Goal: Navigation & Orientation: Find specific page/section

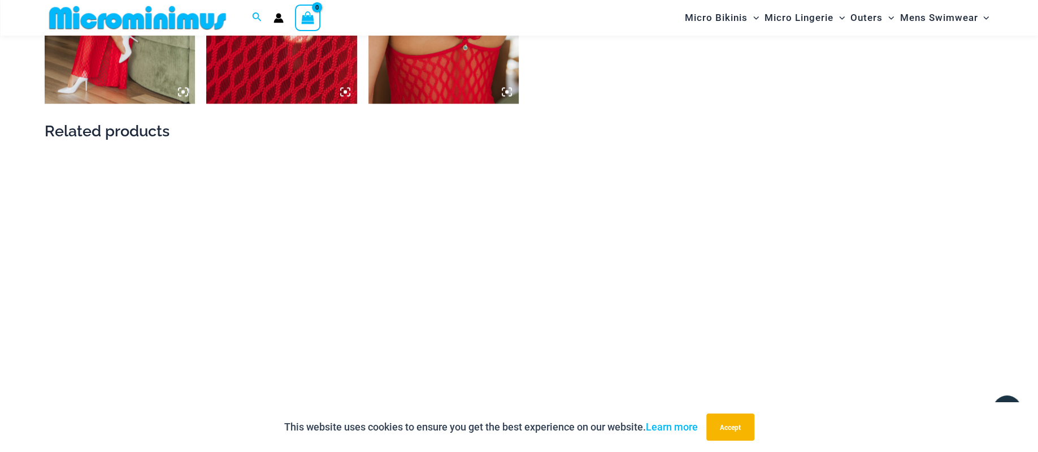
scroll to position [1527, 0]
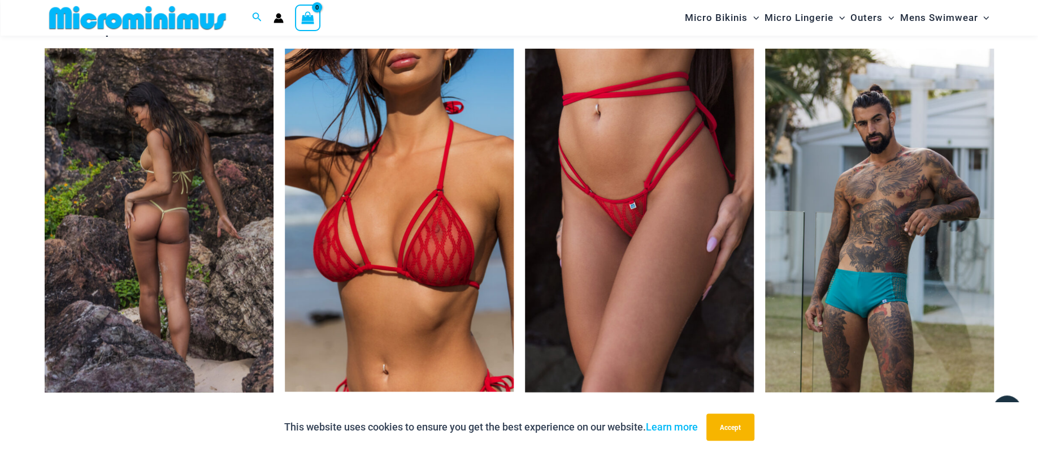
click at [163, 166] on img at bounding box center [159, 220] width 229 height 344
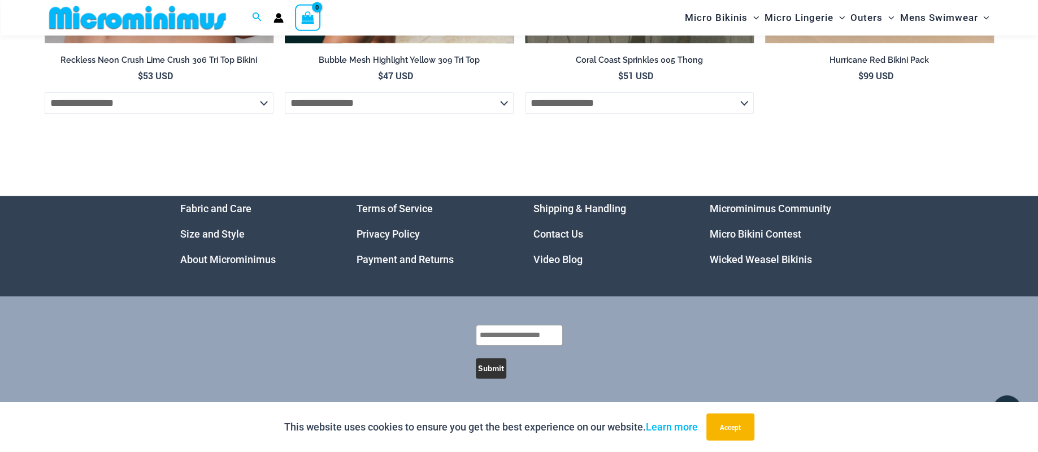
scroll to position [3929, 0]
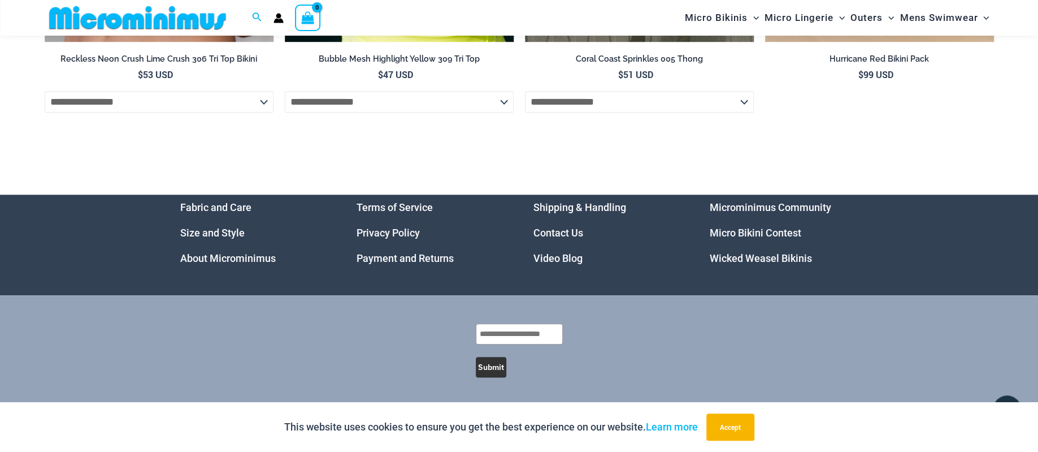
click at [755, 232] on link "Micro Bikini Contest" at bounding box center [756, 233] width 92 height 12
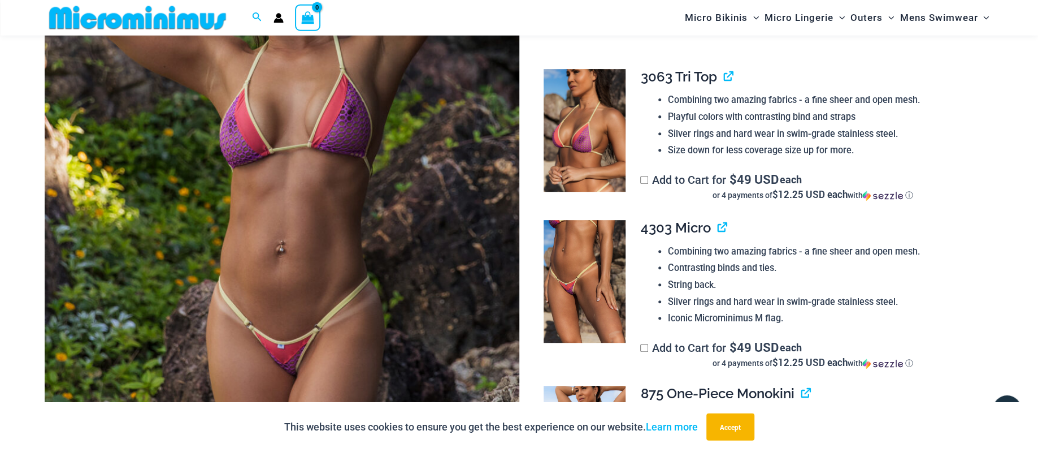
scroll to position [284, 0]
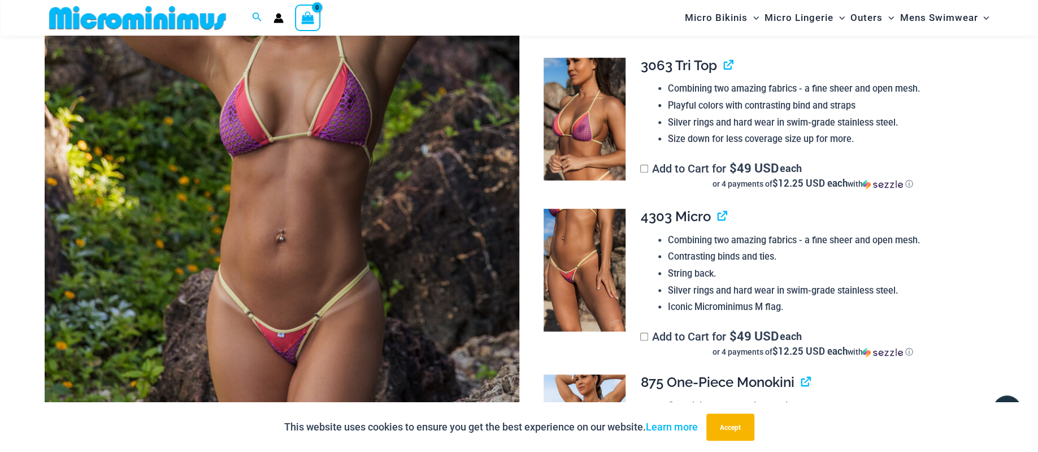
click at [311, 185] on img at bounding box center [282, 175] width 475 height 712
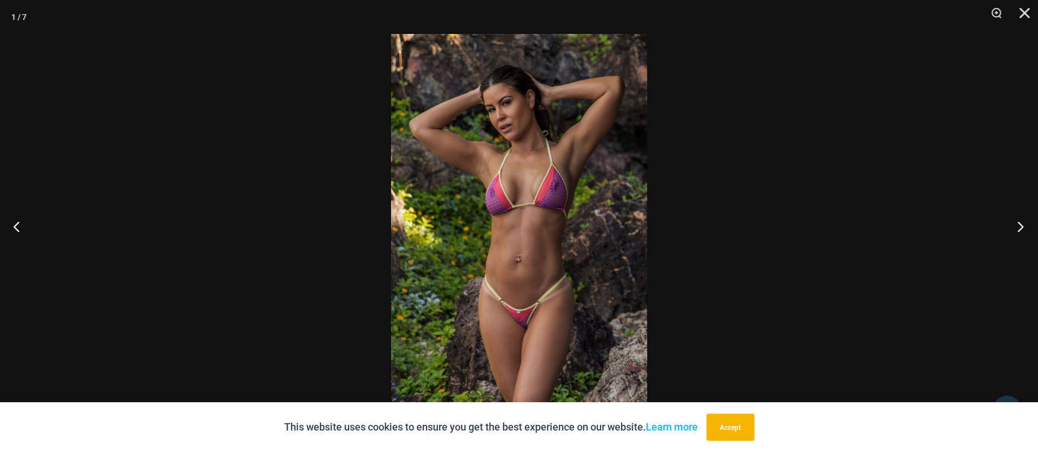
click at [1018, 226] on button "Next" at bounding box center [1017, 226] width 42 height 57
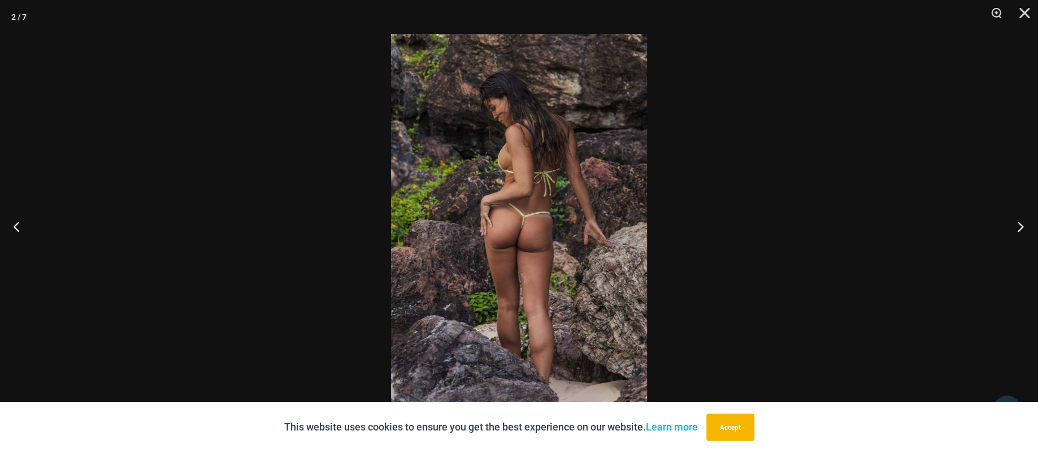
click at [1018, 226] on button "Next" at bounding box center [1017, 226] width 42 height 57
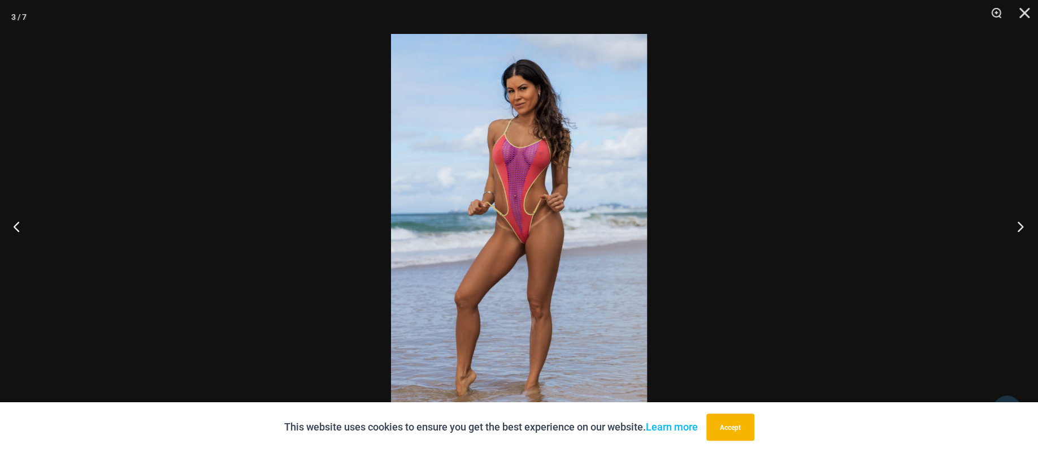
click at [1018, 226] on button "Next" at bounding box center [1017, 226] width 42 height 57
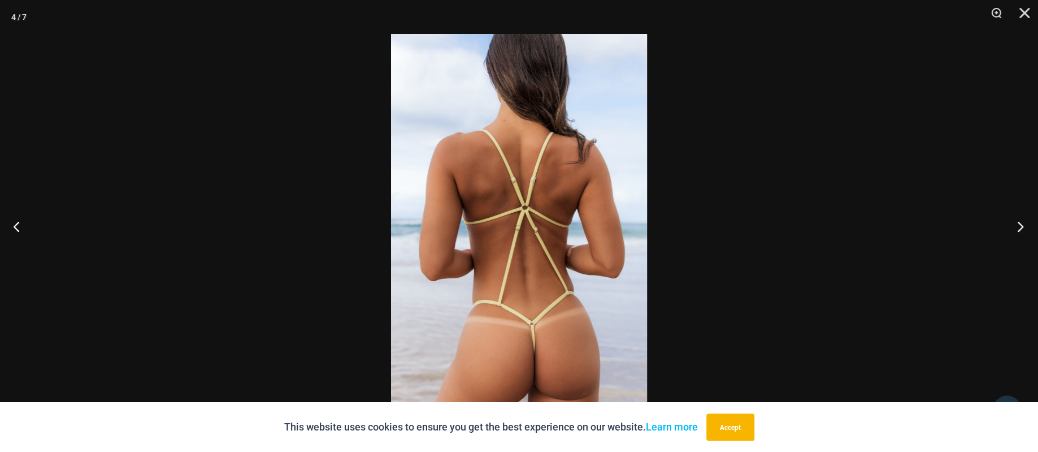
click at [1018, 226] on button "Next" at bounding box center [1017, 226] width 42 height 57
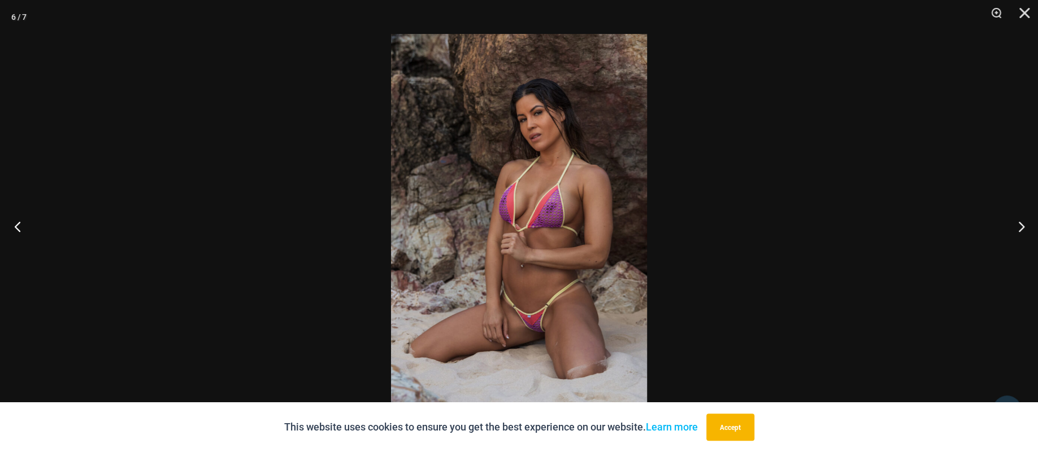
click at [22, 225] on button "Previous" at bounding box center [21, 226] width 42 height 57
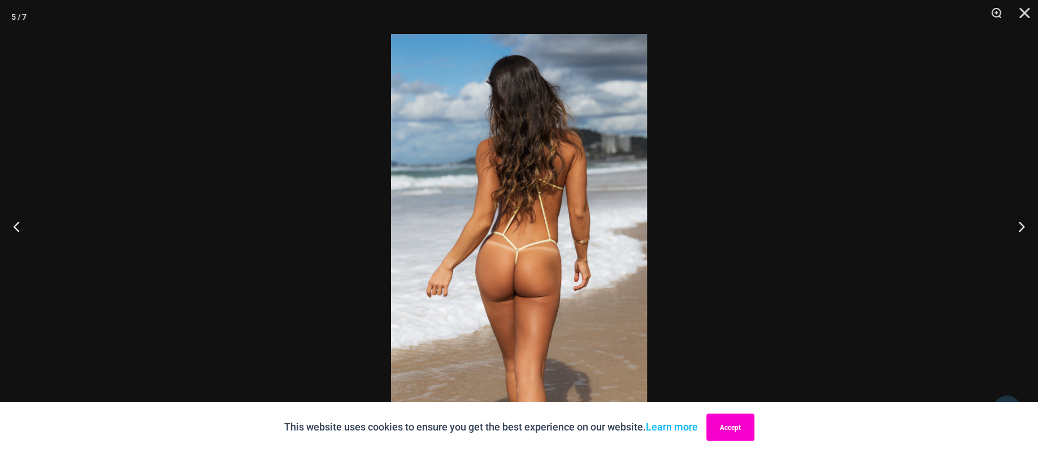
click at [726, 431] on button "Accept" at bounding box center [730, 426] width 48 height 27
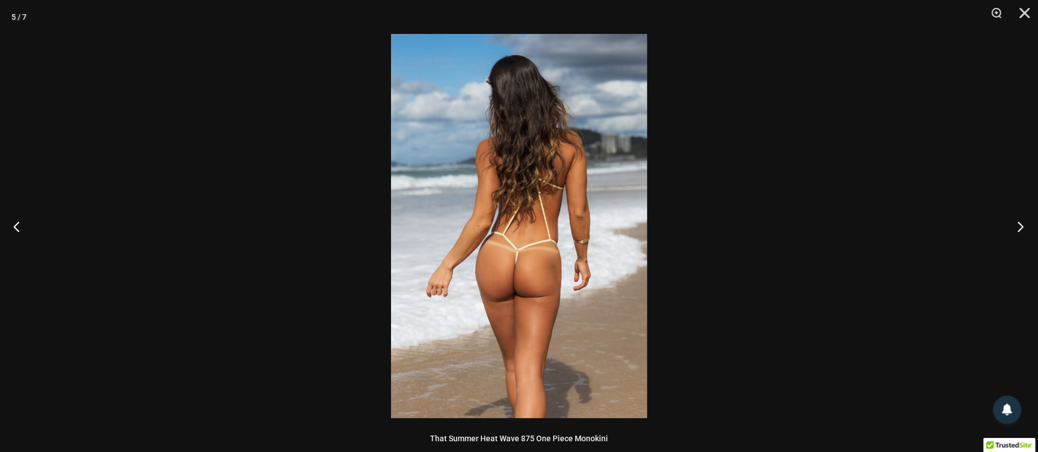
click at [1018, 229] on button "Next" at bounding box center [1017, 226] width 42 height 57
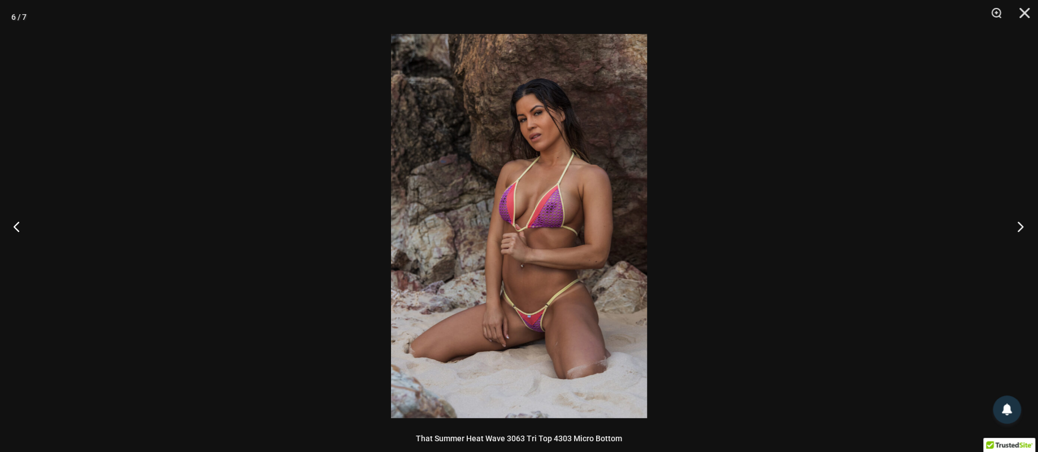
click at [1018, 226] on button "Next" at bounding box center [1017, 226] width 42 height 57
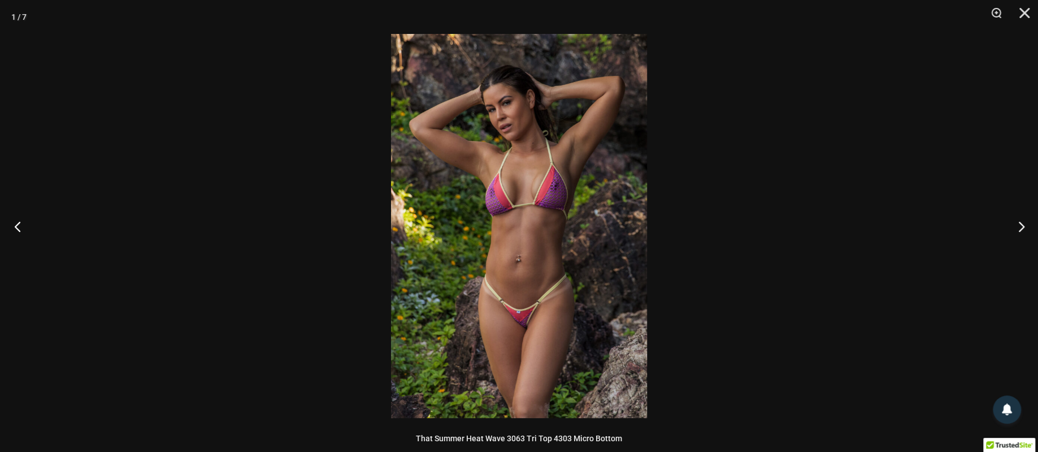
click at [18, 227] on button "Previous" at bounding box center [21, 226] width 42 height 57
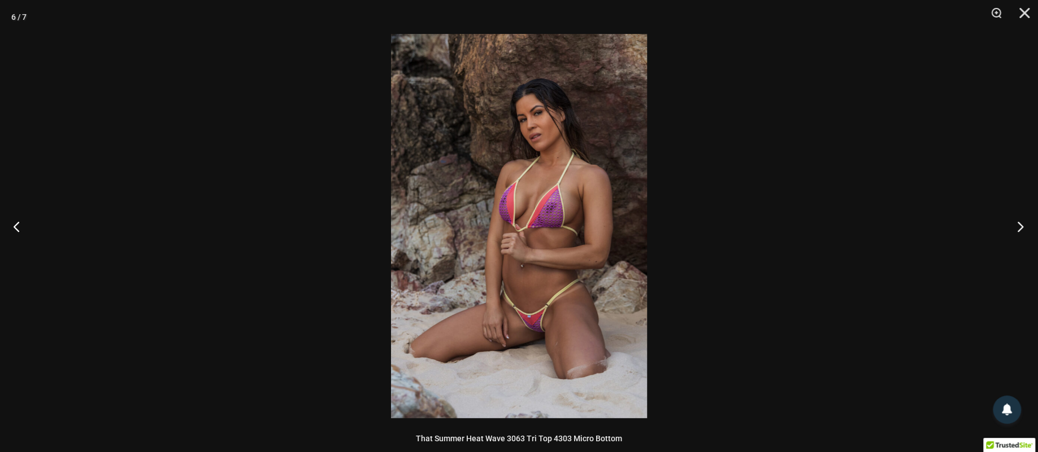
click at [1017, 226] on button "Next" at bounding box center [1017, 226] width 42 height 57
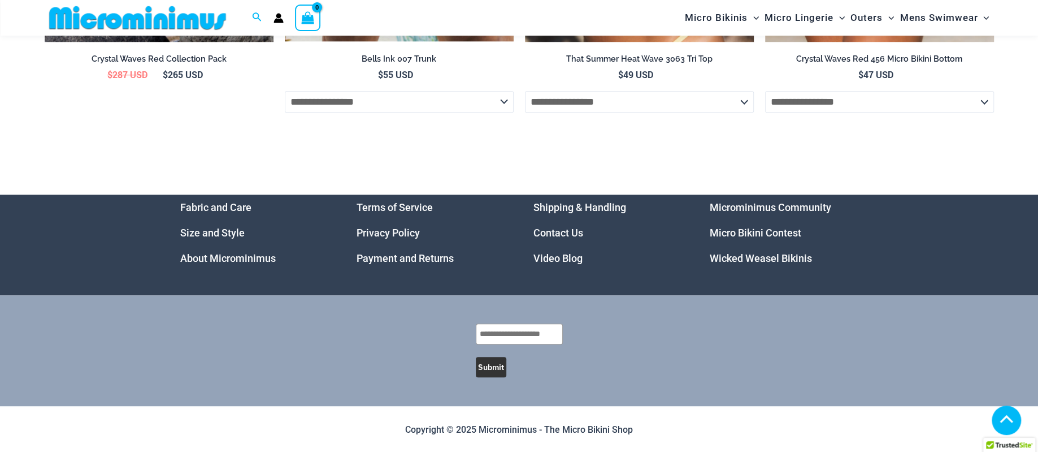
scroll to position [3690, 0]
click at [751, 205] on link "Microminimus Community" at bounding box center [771, 207] width 122 height 12
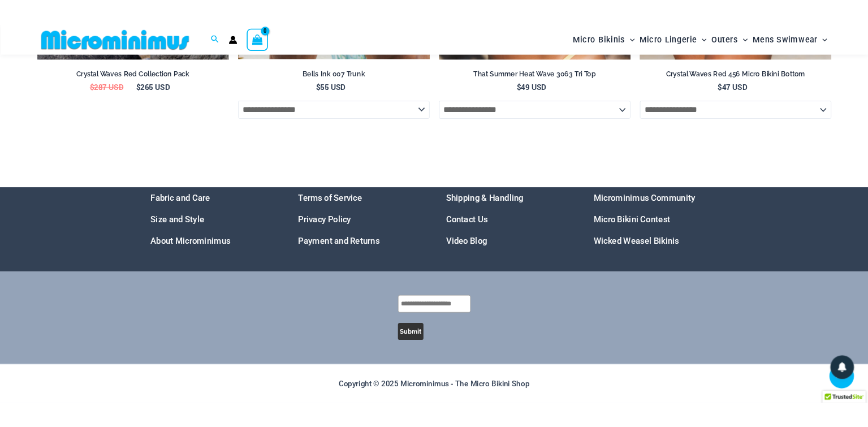
scroll to position [3298, 0]
